Goal: Check status

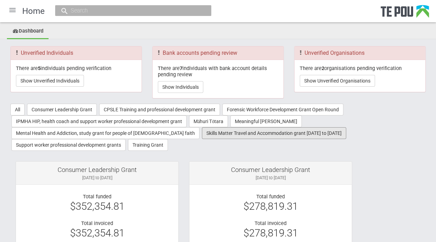
click at [208, 131] on button "Skills Matter Travel and Accommodation grant [DATE] to [DATE]" at bounding box center [274, 133] width 144 height 12
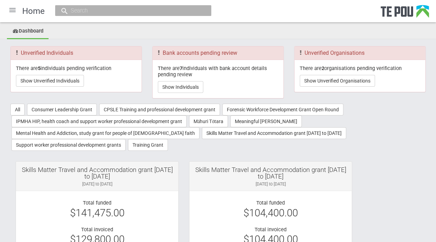
click at [13, 11] on div at bounding box center [12, 10] width 17 height 17
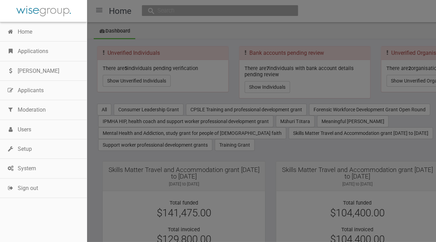
click at [29, 51] on link "Applications" at bounding box center [43, 51] width 87 height 19
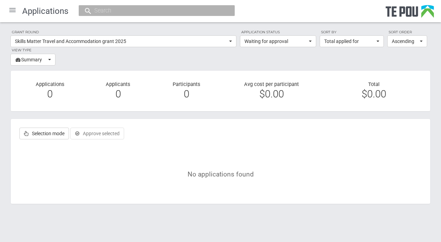
click at [261, 56] on section "Grant round Skills Matter Travel and Accommodation grant 2025 All All [PERSON_N…" at bounding box center [220, 47] width 420 height 36
click at [11, 10] on div at bounding box center [12, 10] width 17 height 17
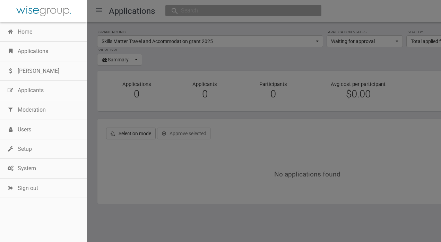
click at [36, 50] on link "Applications" at bounding box center [43, 51] width 87 height 19
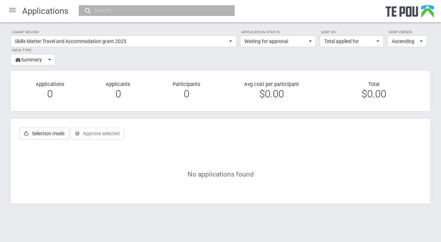
click at [92, 189] on div "No applications found" at bounding box center [220, 174] width 409 height 49
